Goal: Information Seeking & Learning: Find specific fact

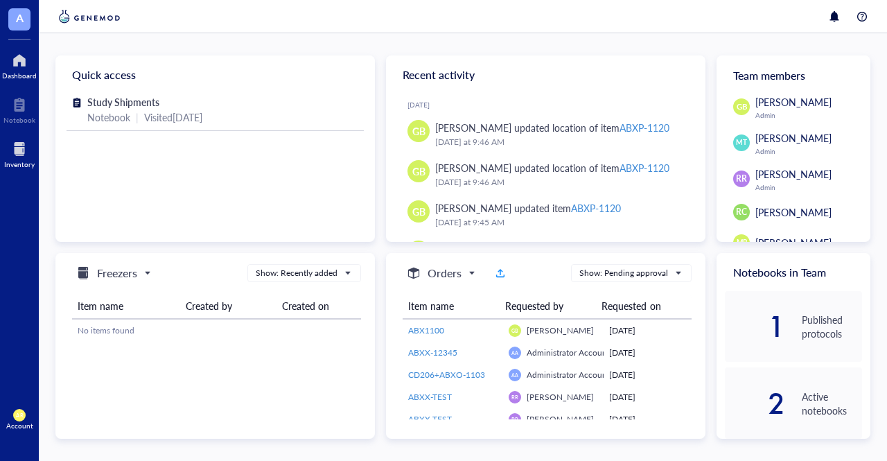
click at [18, 151] on div at bounding box center [19, 149] width 31 height 22
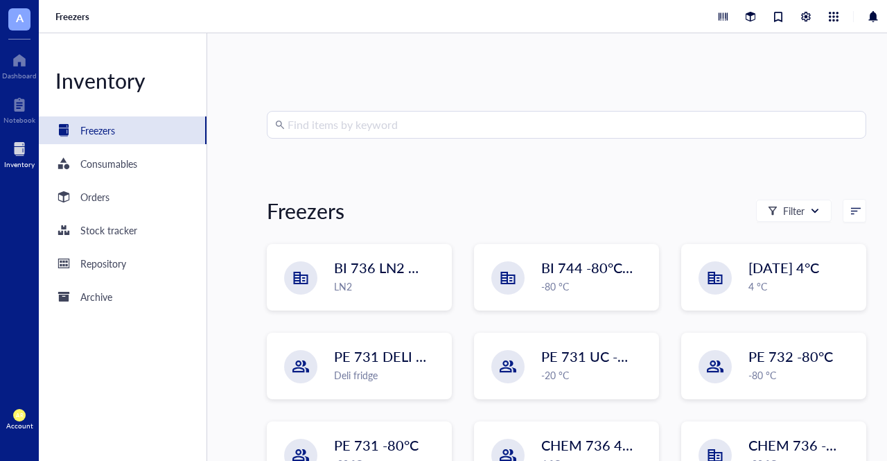
click at [26, 160] on div "Inventory" at bounding box center [19, 164] width 31 height 8
click at [344, 125] on input "search" at bounding box center [573, 125] width 571 height 26
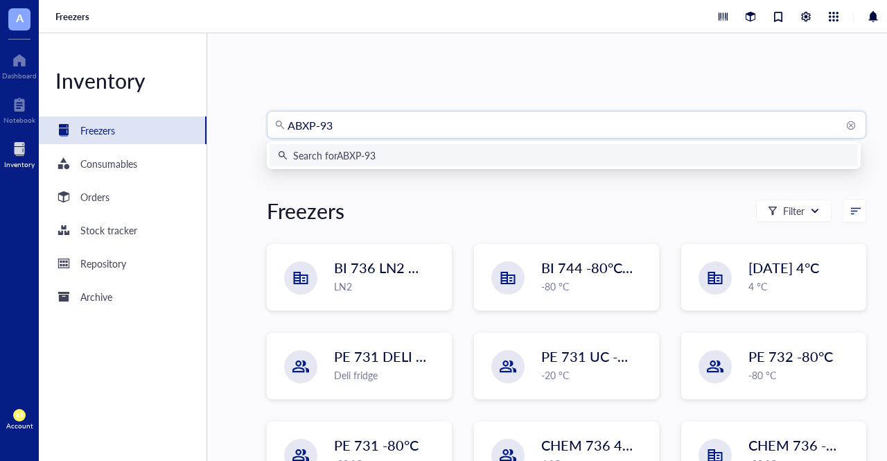
type input "ABXP-935"
click at [424, 158] on div "Search for ABXP-935" at bounding box center [564, 155] width 572 height 15
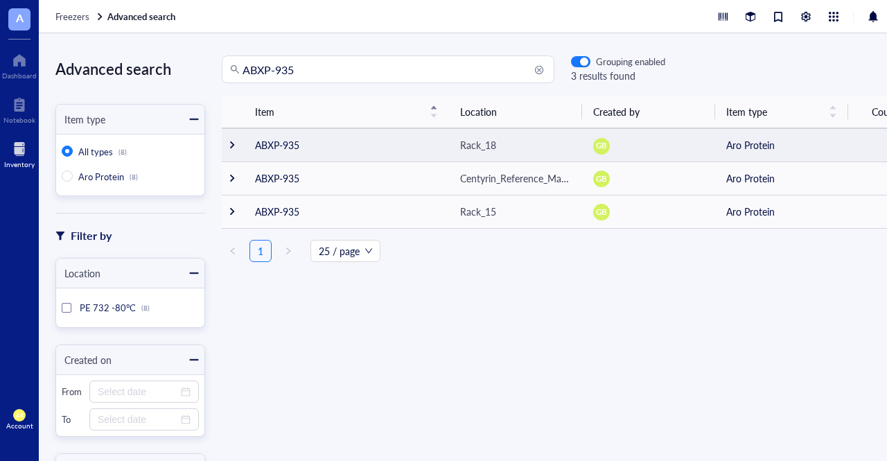
click at [261, 142] on td "ABXP-935" at bounding box center [346, 144] width 205 height 33
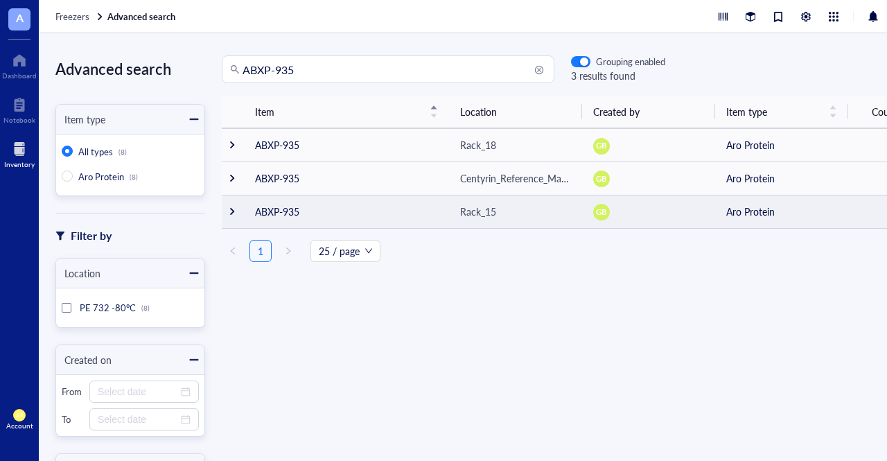
click at [265, 211] on td "ABXP-935" at bounding box center [346, 211] width 205 height 33
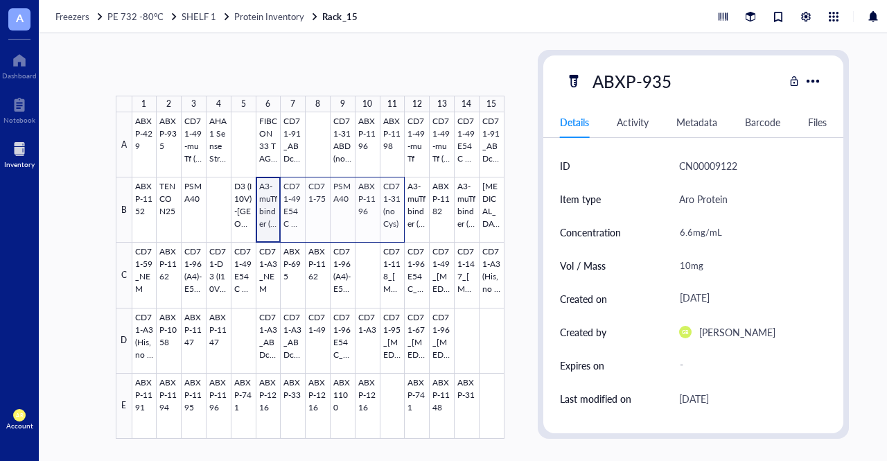
drag, startPoint x: 265, startPoint y: 211, endPoint x: 227, endPoint y: 153, distance: 68.7
click at [227, 153] on div at bounding box center [318, 275] width 372 height 327
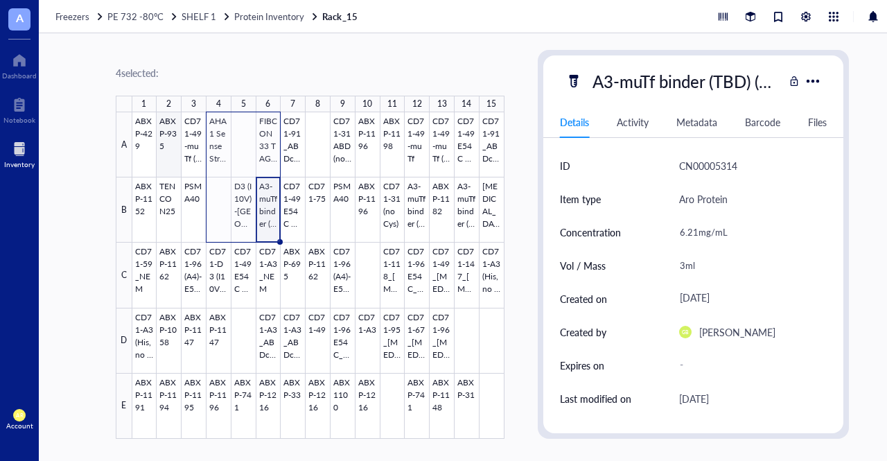
click at [165, 143] on div at bounding box center [318, 275] width 372 height 327
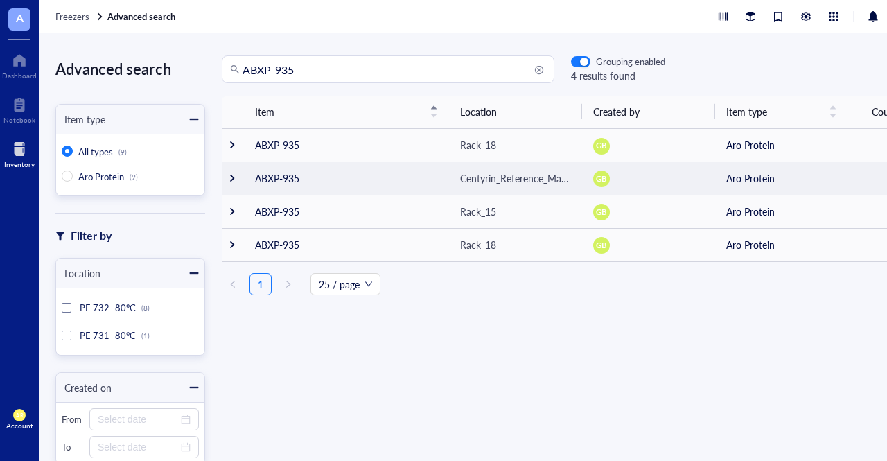
click at [255, 174] on td "ABXP-935" at bounding box center [346, 178] width 205 height 33
